Goal: Information Seeking & Learning: Learn about a topic

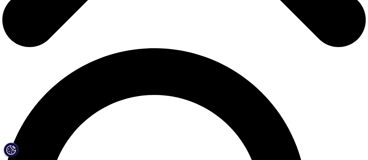
scroll to position [347, 0]
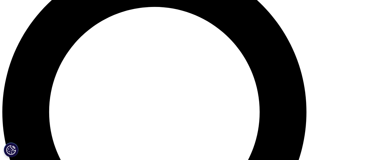
scroll to position [435, 0]
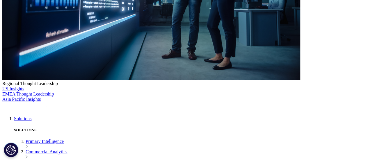
scroll to position [204, 0]
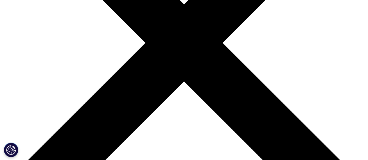
scroll to position [175, 0]
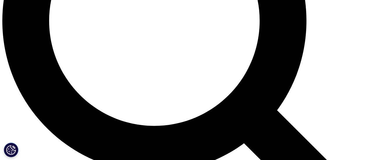
scroll to position [446, 0]
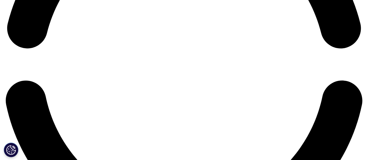
scroll to position [853, 0]
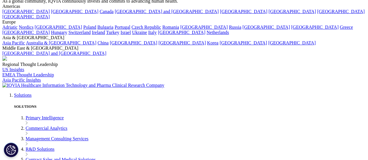
scroll to position [1144, 0]
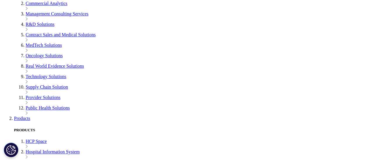
scroll to position [1289, 0]
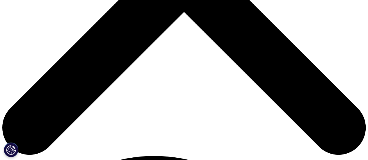
scroll to position [262, 0]
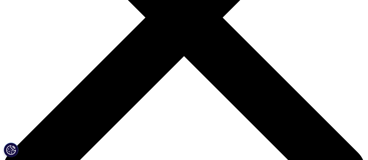
scroll to position [0, 0]
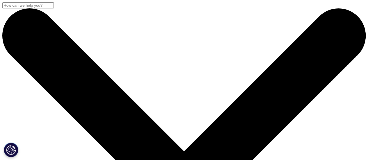
click at [7, 48] on link at bounding box center [4, 50] width 5 height 5
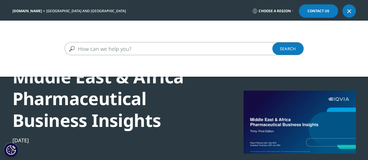
click at [103, 51] on input "Search" at bounding box center [176, 48] width 222 height 13
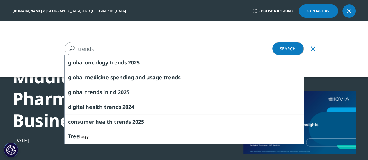
type input "trends"
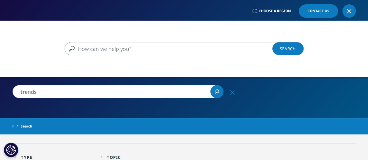
click at [79, 49] on input "Search" at bounding box center [176, 48] width 222 height 13
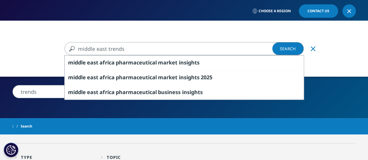
type input "middle east trends"
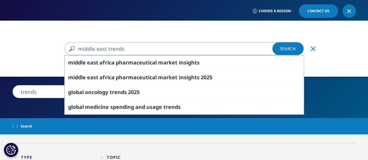
type input "middle east trends"
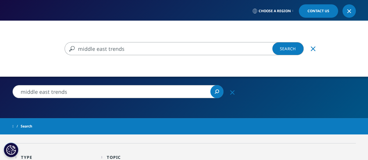
click at [279, 52] on link "Search Loading" at bounding box center [287, 48] width 31 height 13
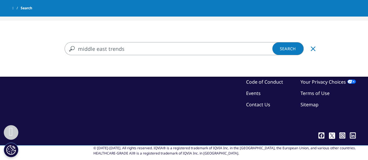
scroll to position [798, 0]
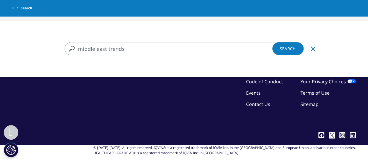
click at [313, 49] on icon "Clear" at bounding box center [313, 49] width 5 height 5
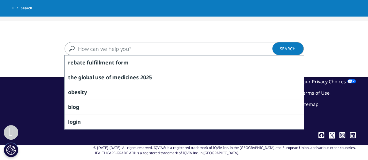
click at [241, 32] on div "Clear rebate fulfillment form the global use of medicines 2025 obesity blog log…" at bounding box center [184, 49] width 368 height 56
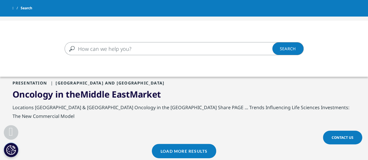
scroll to position [653, 0]
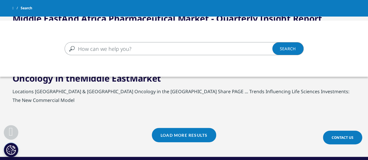
click at [183, 137] on div "Clear Search Loading 5 search suggestions are available." at bounding box center [184, 101] width 368 height 160
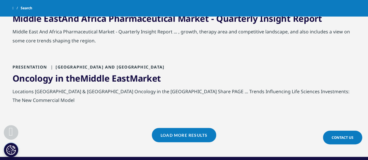
click at [188, 132] on link "Load More Results" at bounding box center [184, 135] width 64 height 14
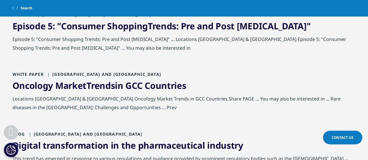
scroll to position [943, 0]
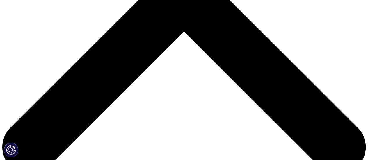
scroll to position [204, 0]
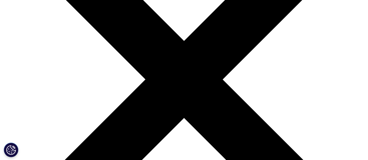
scroll to position [116, 0]
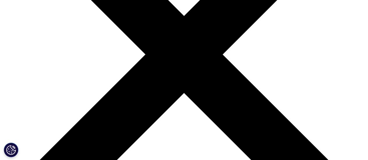
scroll to position [145, 0]
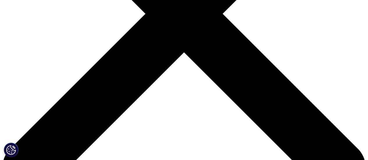
scroll to position [145, 0]
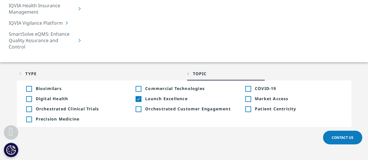
click at [139, 94] on li "Toggle Launch Excellence 1 Toggle" at bounding box center [184, 99] width 110 height 10
click at [135, 94] on li "Toggle Launch Excellence 1 Toggle" at bounding box center [184, 99] width 110 height 10
click at [249, 94] on li "Toggle Market Access +1 Toggle" at bounding box center [294, 99] width 110 height 10
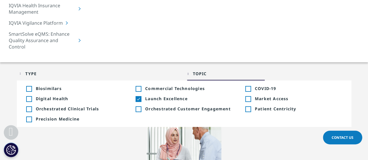
click at [248, 97] on div "Toggle" at bounding box center [247, 99] width 5 height 5
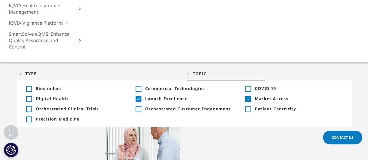
click at [248, 107] on div "Toggle" at bounding box center [247, 109] width 5 height 5
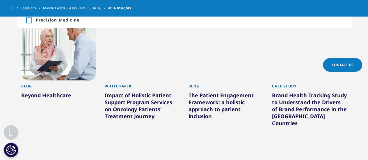
scroll to position [175, 0]
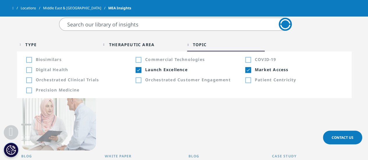
scroll to position [145, 0]
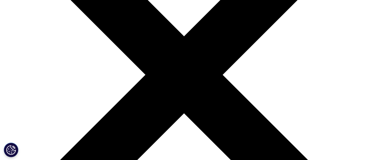
scroll to position [175, 0]
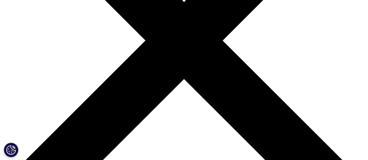
scroll to position [117, 0]
